Goal: Navigation & Orientation: Find specific page/section

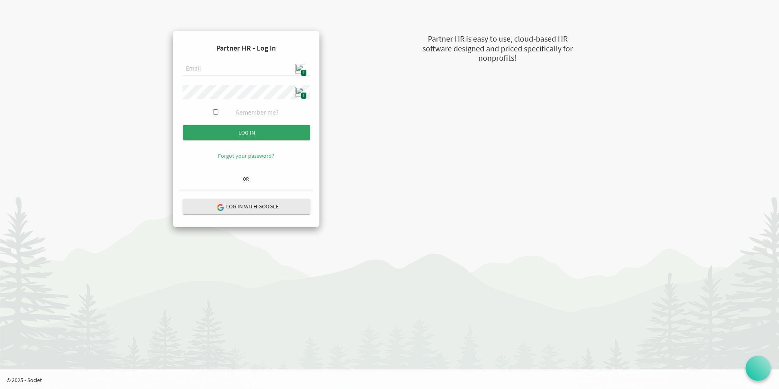
type input "[EMAIL_ADDRESS][DOMAIN_NAME]"
click at [245, 131] on input "Log in" at bounding box center [246, 132] width 127 height 15
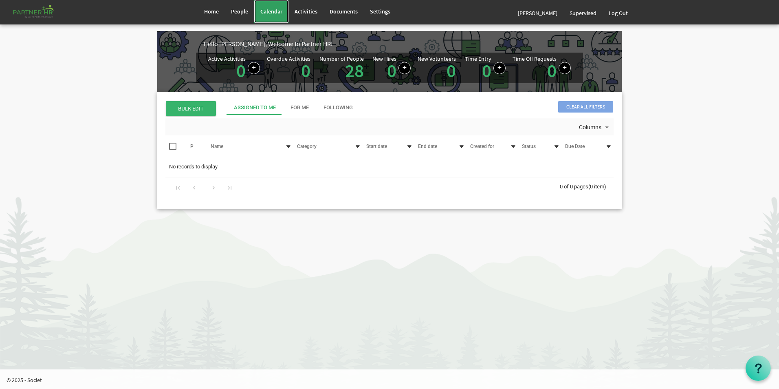
drag, startPoint x: 275, startPoint y: 15, endPoint x: 276, endPoint y: 20, distance: 5.0
click at [275, 15] on span "Calendar" at bounding box center [271, 11] width 22 height 7
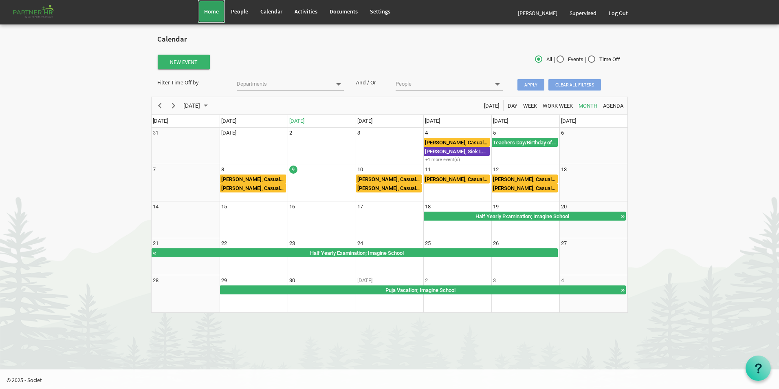
click at [211, 10] on span "Home" at bounding box center [211, 11] width 15 height 7
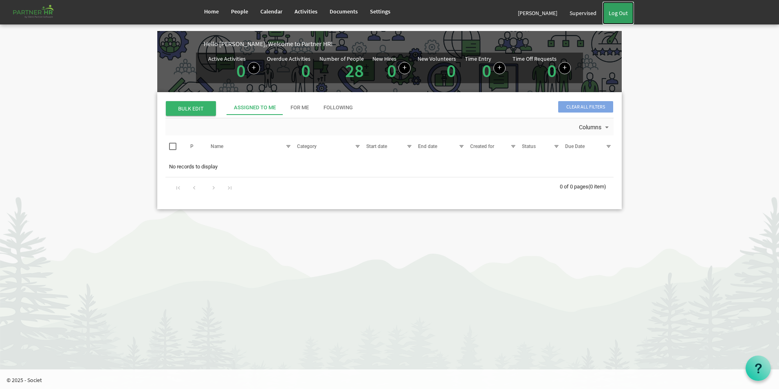
click at [616, 14] on link "Log Out" at bounding box center [618, 13] width 31 height 23
